Goal: Check status: Check status

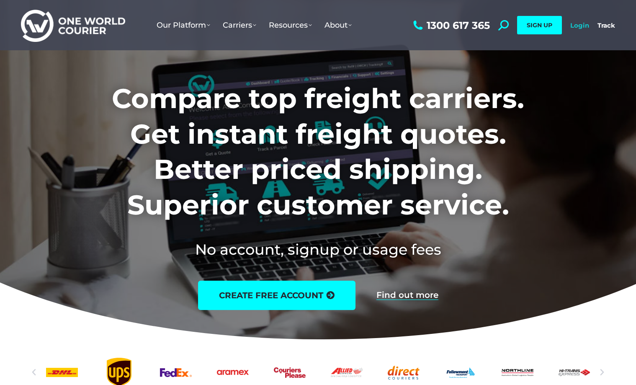
click at [576, 28] on link "Login" at bounding box center [579, 25] width 19 height 8
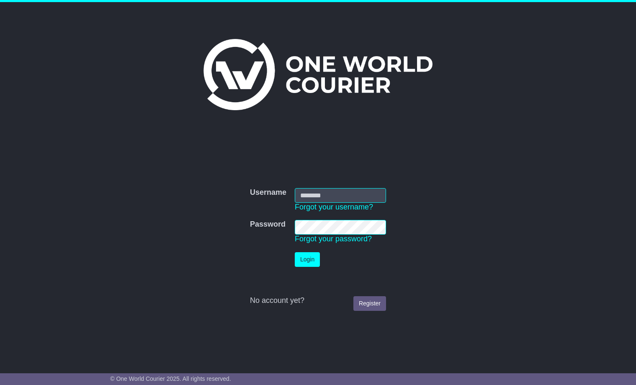
click at [335, 191] on input "Username" at bounding box center [340, 195] width 91 height 15
type input "**********"
click at [309, 262] on button "Login" at bounding box center [307, 259] width 25 height 15
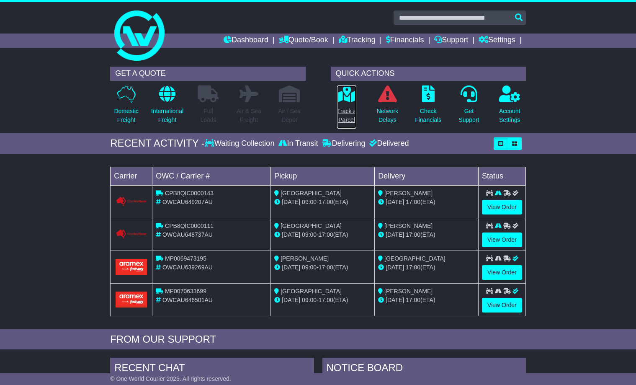
click at [348, 112] on p "Track a Parcel" at bounding box center [346, 116] width 19 height 18
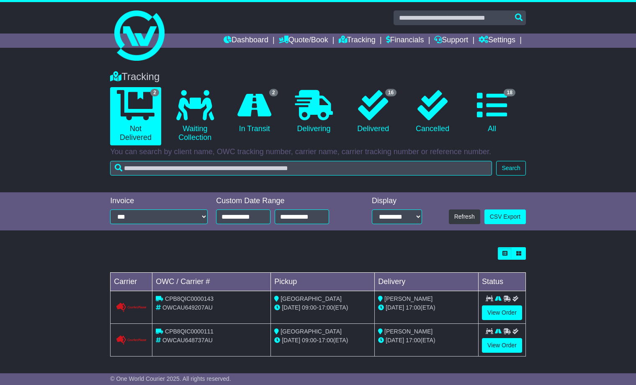
scroll to position [1, 0]
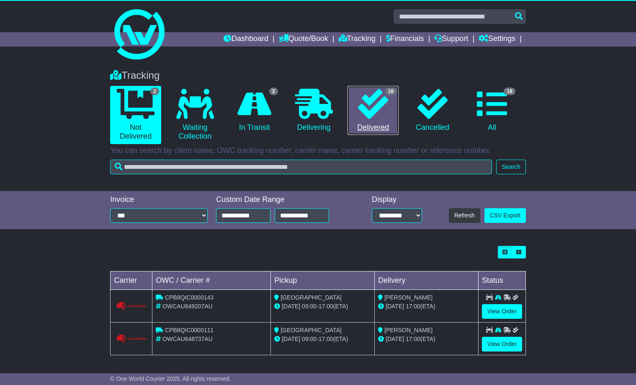
click at [388, 103] on icon at bounding box center [373, 104] width 30 height 30
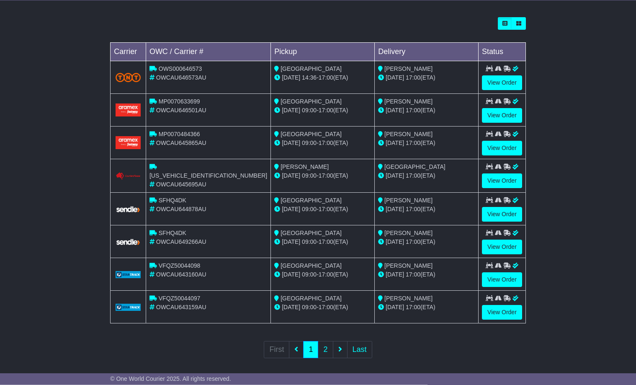
scroll to position [234, 0]
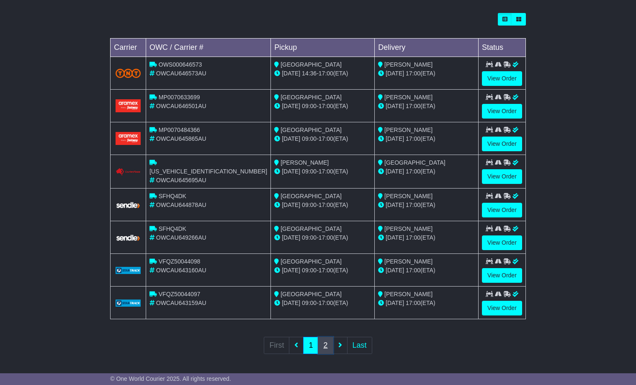
click at [327, 346] on link "2" at bounding box center [325, 345] width 15 height 17
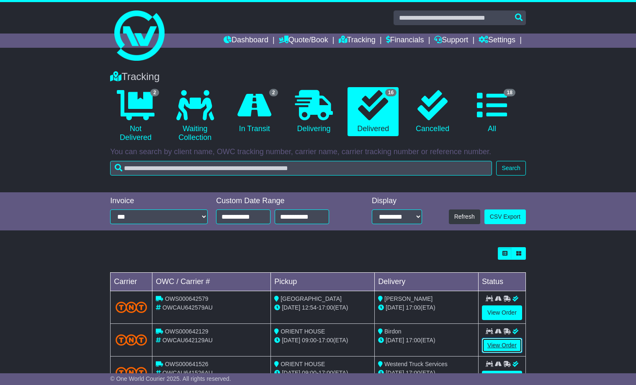
click at [506, 345] on link "View Order" at bounding box center [502, 345] width 40 height 15
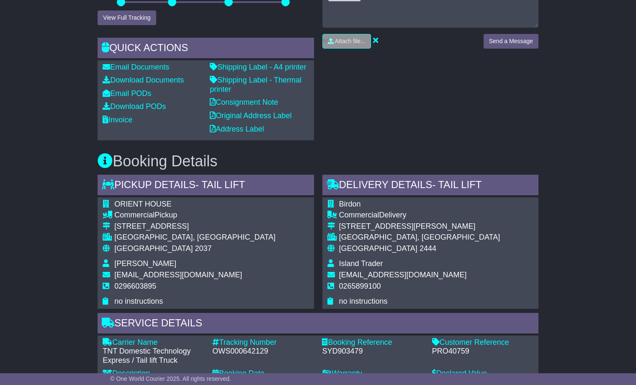
scroll to position [302, 0]
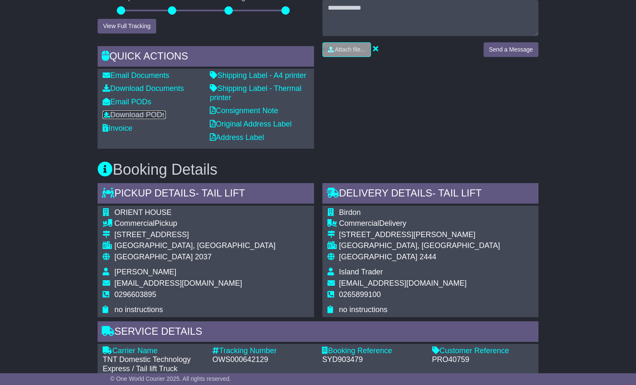
click at [147, 119] on link "Download PODs" at bounding box center [134, 115] width 63 height 8
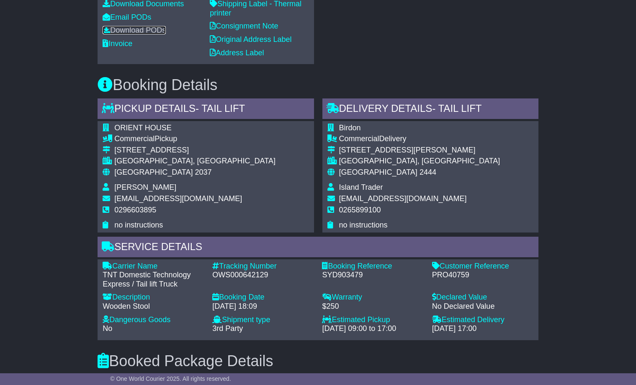
scroll to position [352, 0]
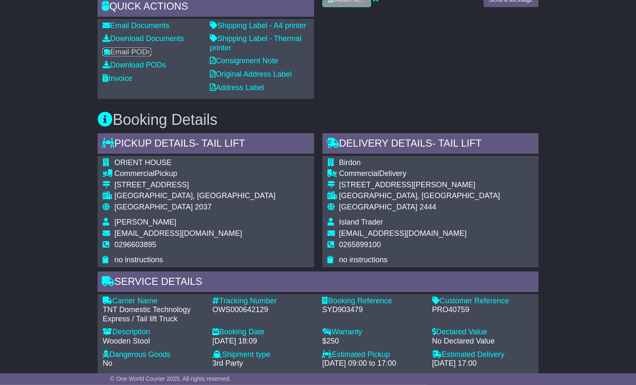
click at [133, 56] on link "Email PODs" at bounding box center [127, 52] width 49 height 8
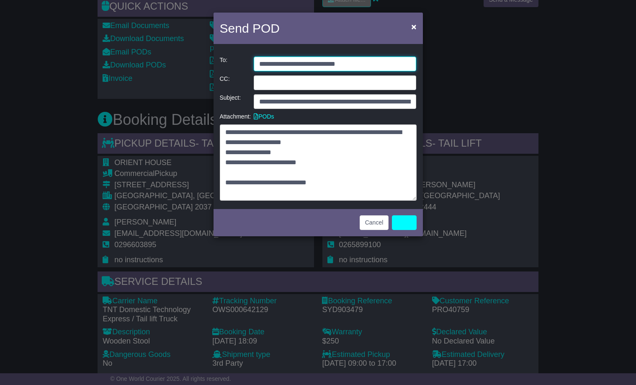
click at [368, 61] on input "**********" at bounding box center [335, 64] width 163 height 15
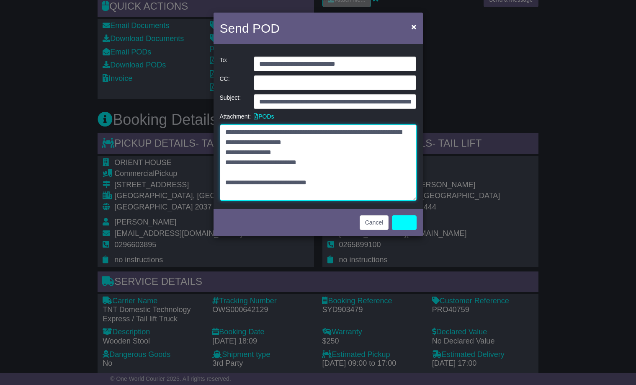
click at [315, 188] on textarea "**********" at bounding box center [318, 162] width 197 height 76
click at [266, 114] on link "PODs" at bounding box center [264, 116] width 20 height 7
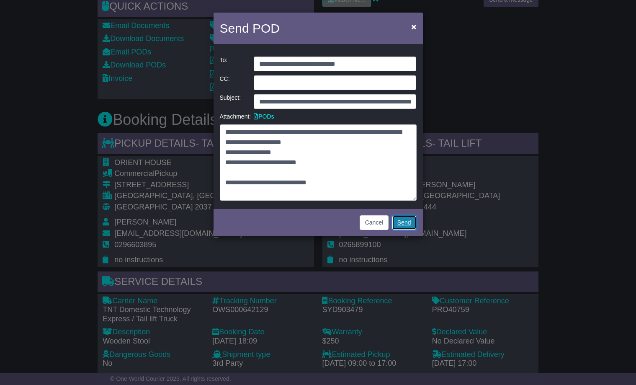
click at [398, 224] on link "Send" at bounding box center [404, 222] width 25 height 15
